Goal: Navigation & Orientation: Find specific page/section

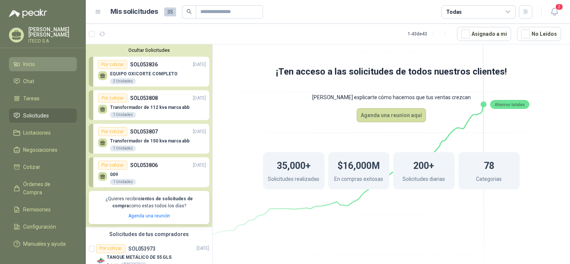
click at [38, 67] on li "Inicio" at bounding box center [42, 64] width 59 height 8
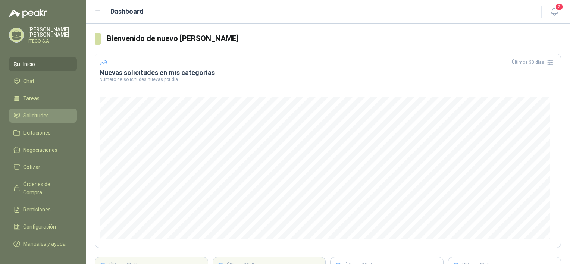
click at [41, 116] on span "Solicitudes" at bounding box center [36, 115] width 26 height 8
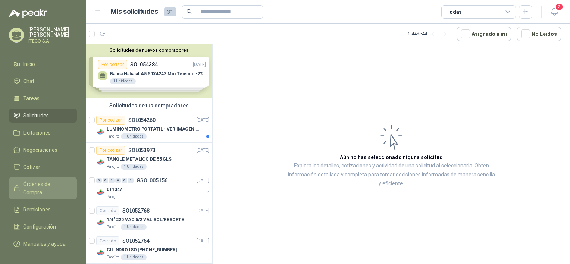
click at [34, 183] on span "Órdenes de Compra" at bounding box center [46, 188] width 47 height 16
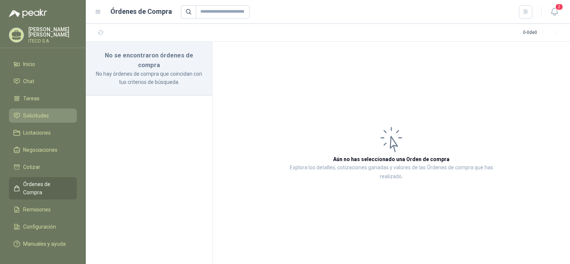
click at [42, 112] on span "Solicitudes" at bounding box center [36, 115] width 26 height 8
